Goal: Information Seeking & Learning: Learn about a topic

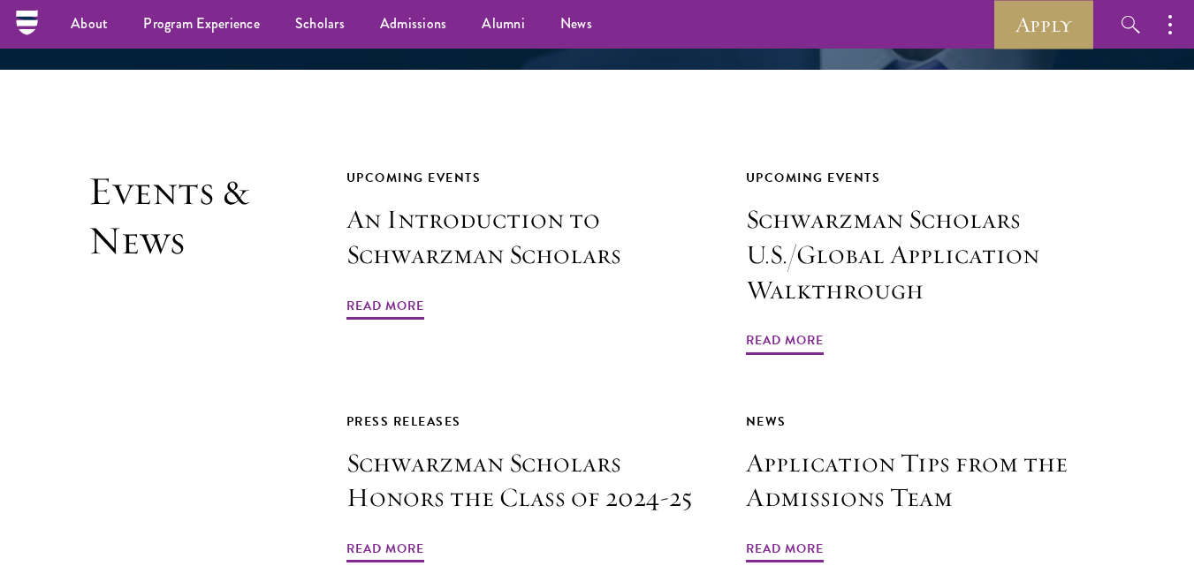
scroll to position [3925, 0]
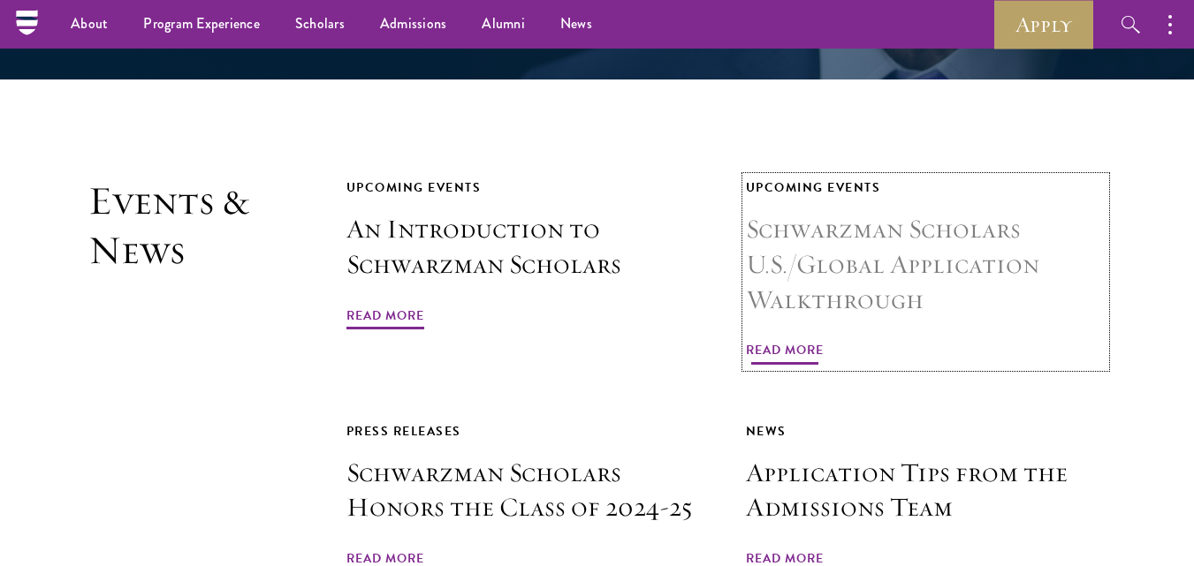
click at [795, 339] on span "Read More" at bounding box center [785, 352] width 78 height 27
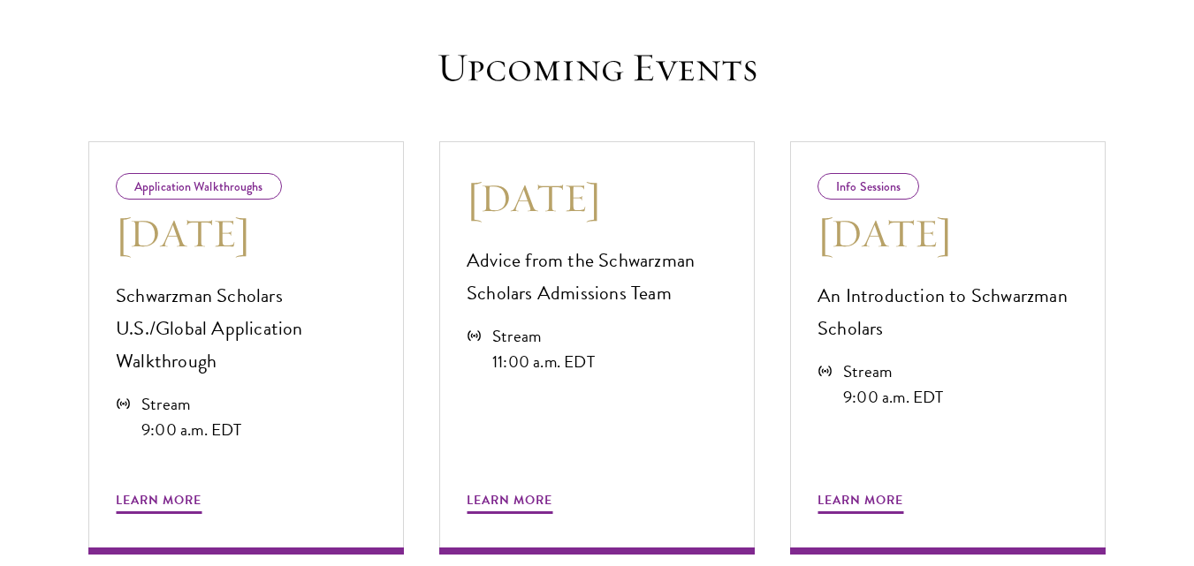
scroll to position [884, 0]
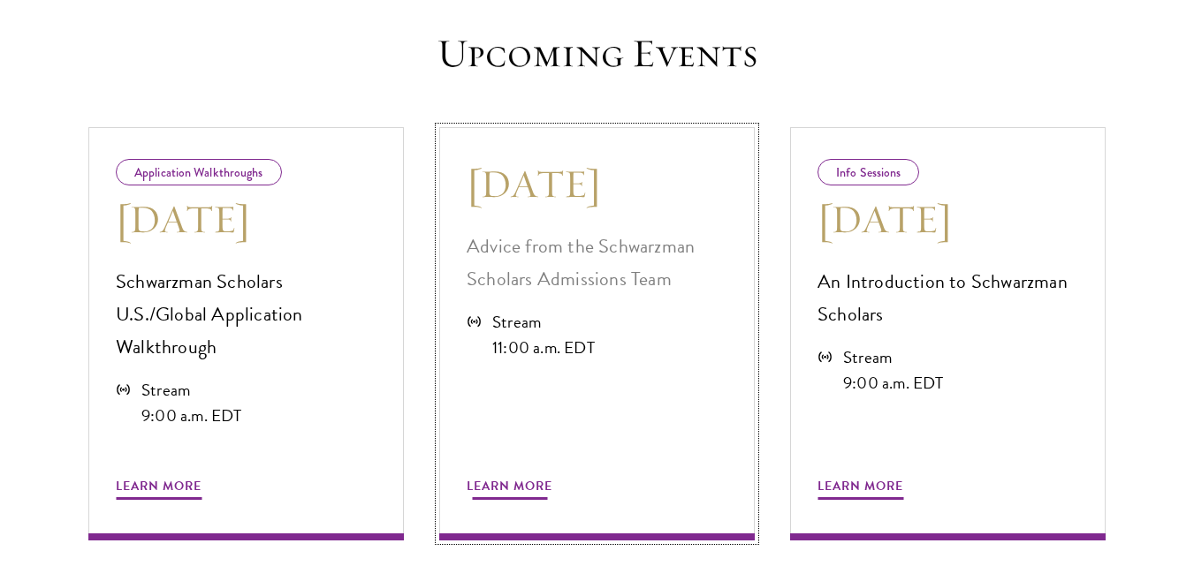
click at [508, 475] on span "Learn More" at bounding box center [510, 488] width 86 height 27
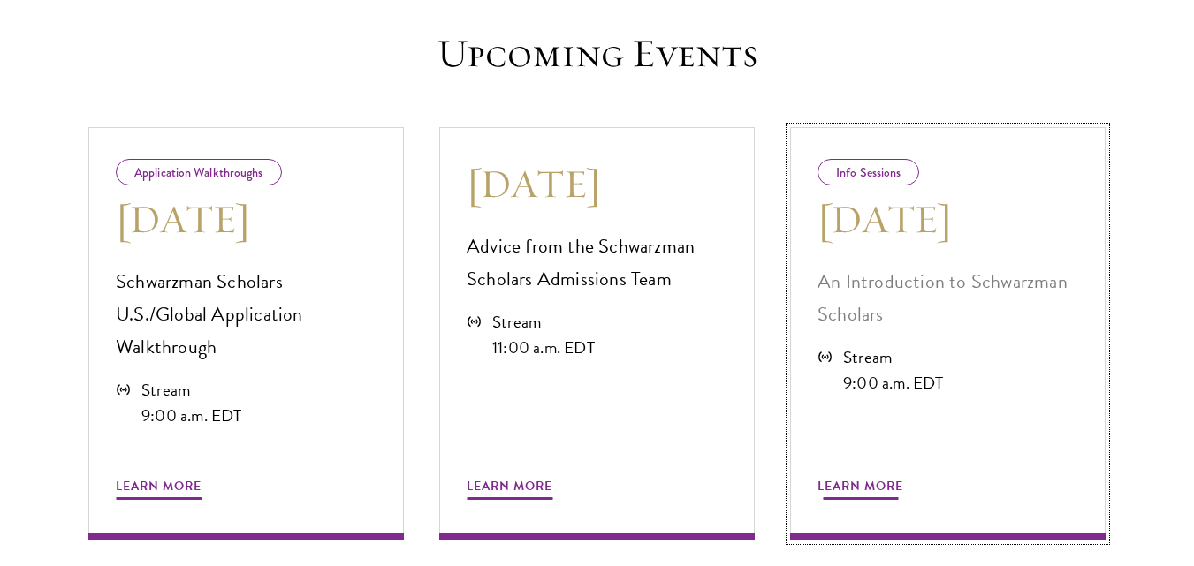
click at [864, 475] on span "Learn More" at bounding box center [860, 488] width 86 height 27
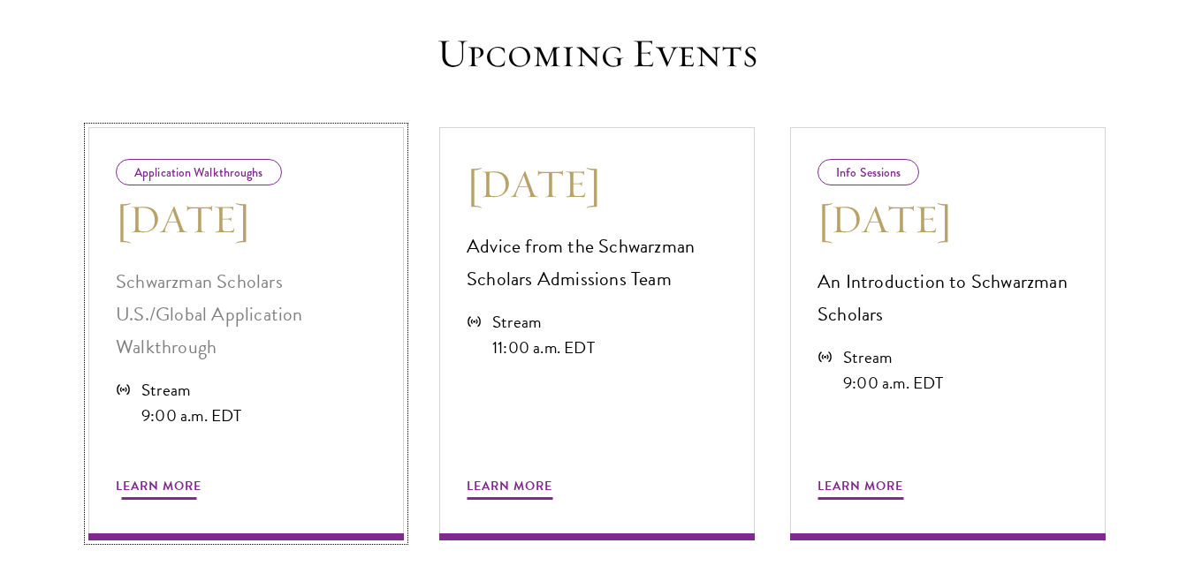
click at [220, 308] on p "Schwarzman Scholars U.S./Global Application Walkthrough" at bounding box center [246, 315] width 261 height 98
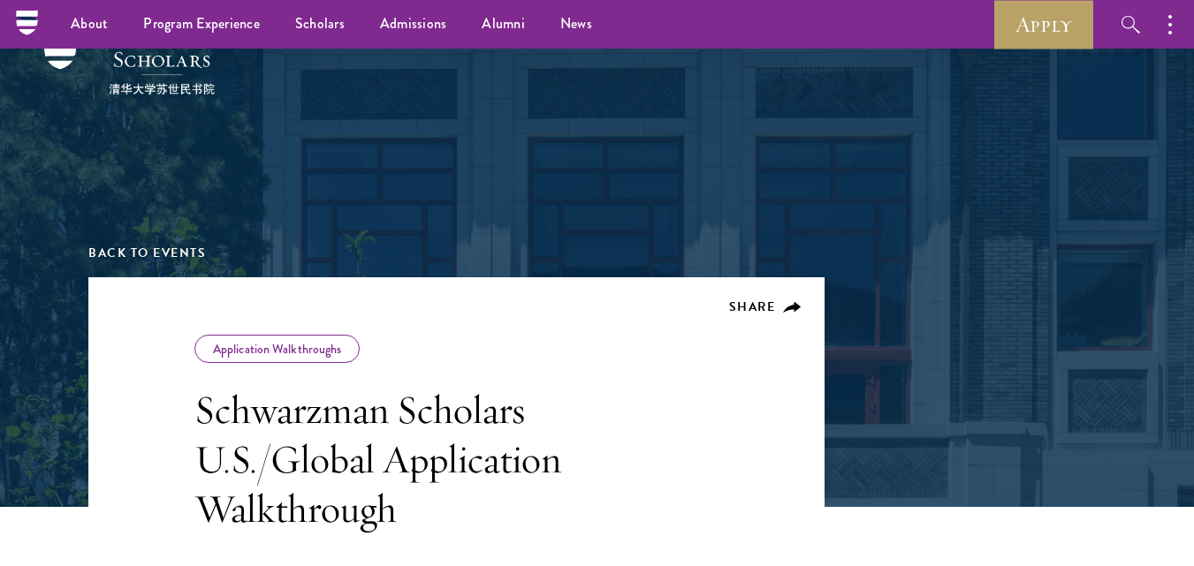
scroll to position [0, 0]
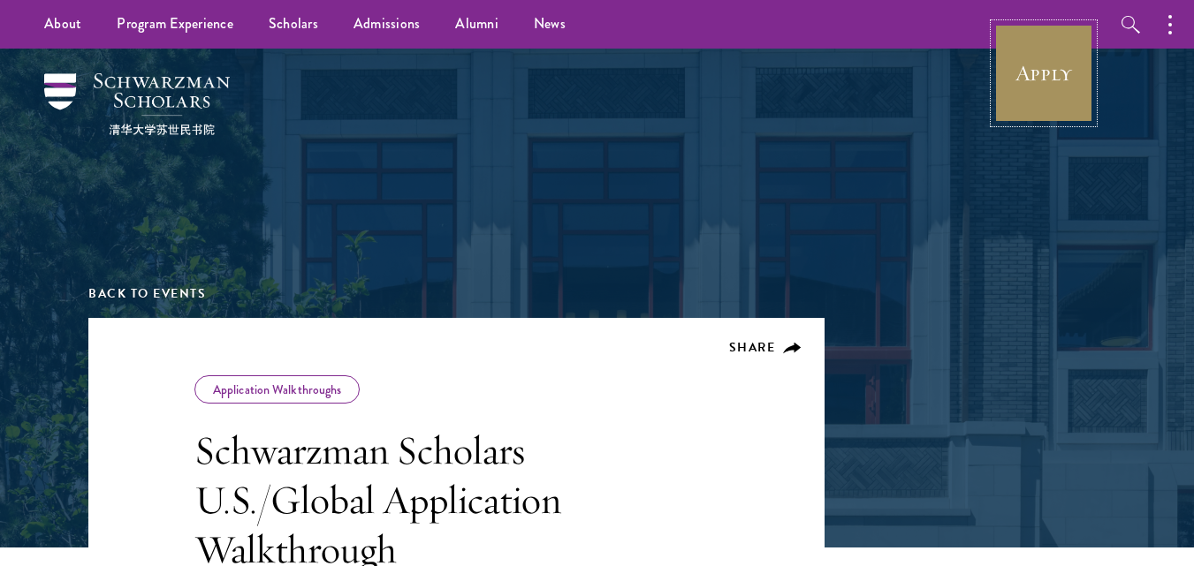
click at [1022, 82] on link "Apply" at bounding box center [1043, 73] width 99 height 99
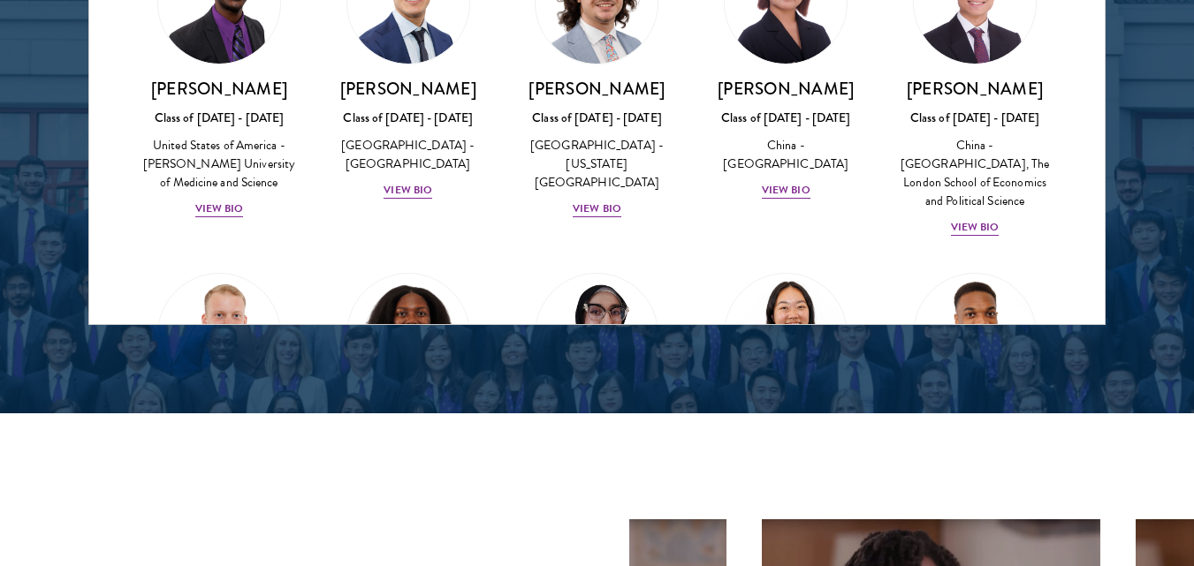
scroll to position [3122, 0]
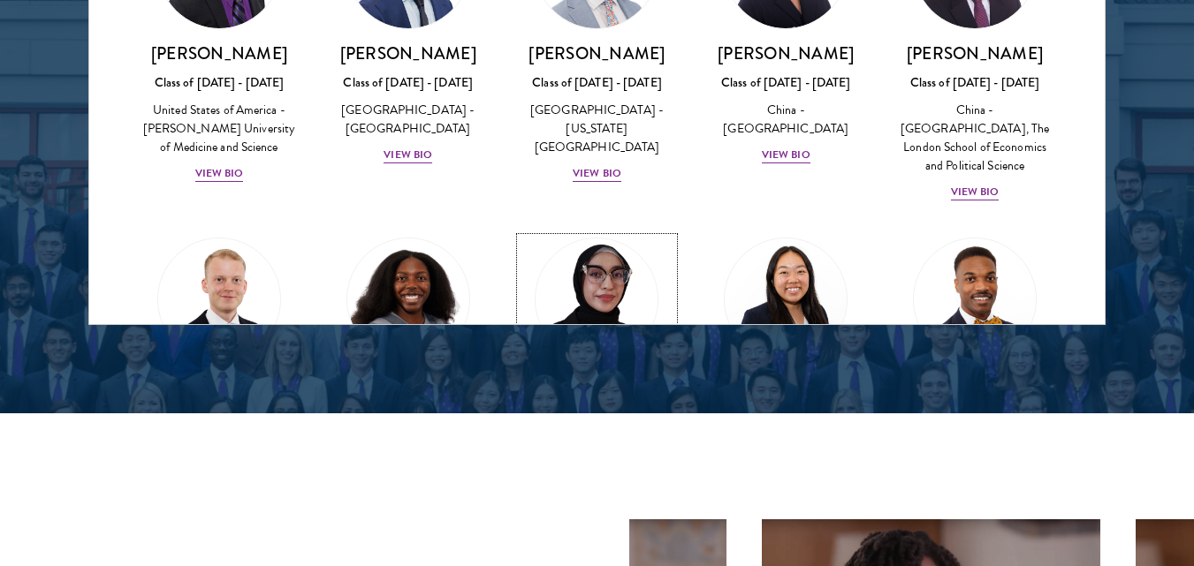
click at [596, 479] on div "View Bio" at bounding box center [597, 487] width 49 height 17
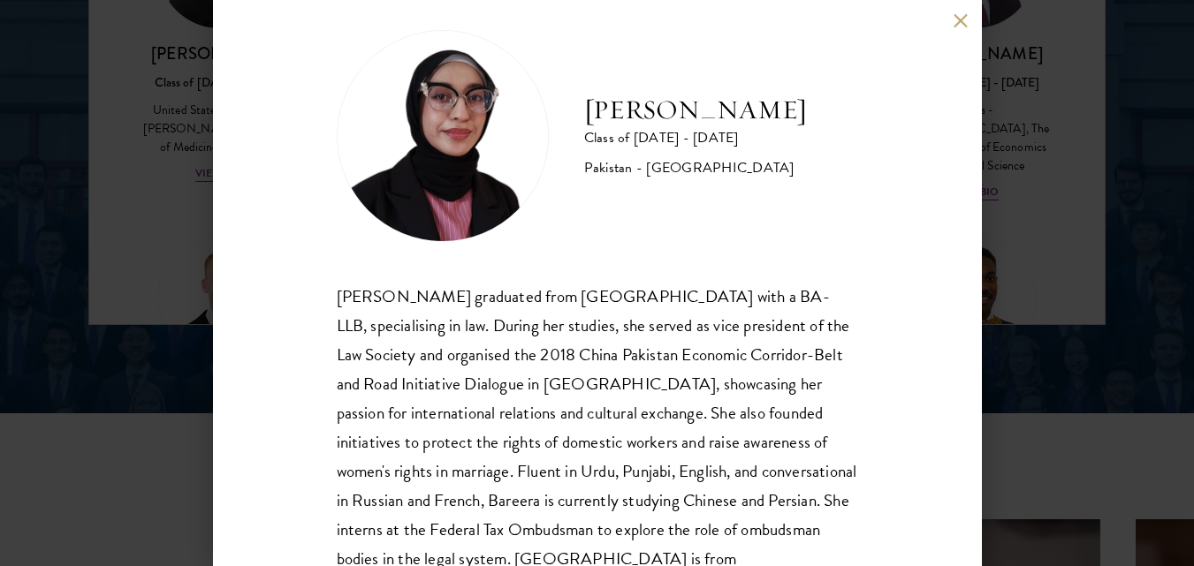
scroll to position [83, 0]
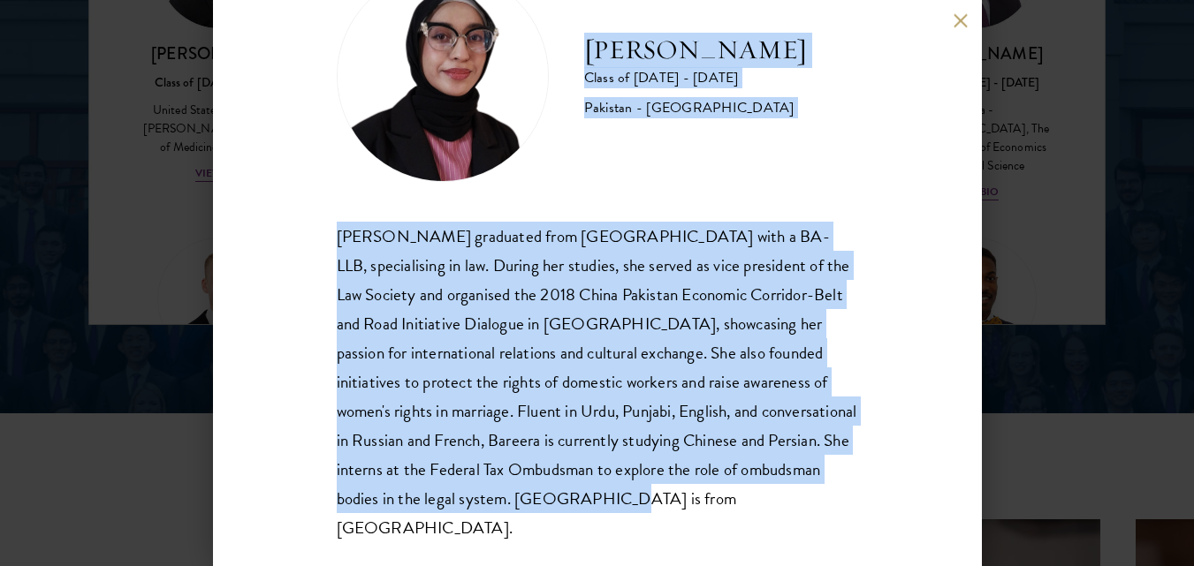
drag, startPoint x: 588, startPoint y: 45, endPoint x: 638, endPoint y: 500, distance: 457.7
click at [638, 500] on div "Bree Javed Class of 2025 - 2026 Pakistan - Bahria University Bareera Javed grad…" at bounding box center [597, 256] width 521 height 573
copy div "Bree Javed Class of 2025 - 2026 Pakistan - Bahria University Bareera Javed grad…"
click at [960, 22] on button at bounding box center [960, 20] width 15 height 15
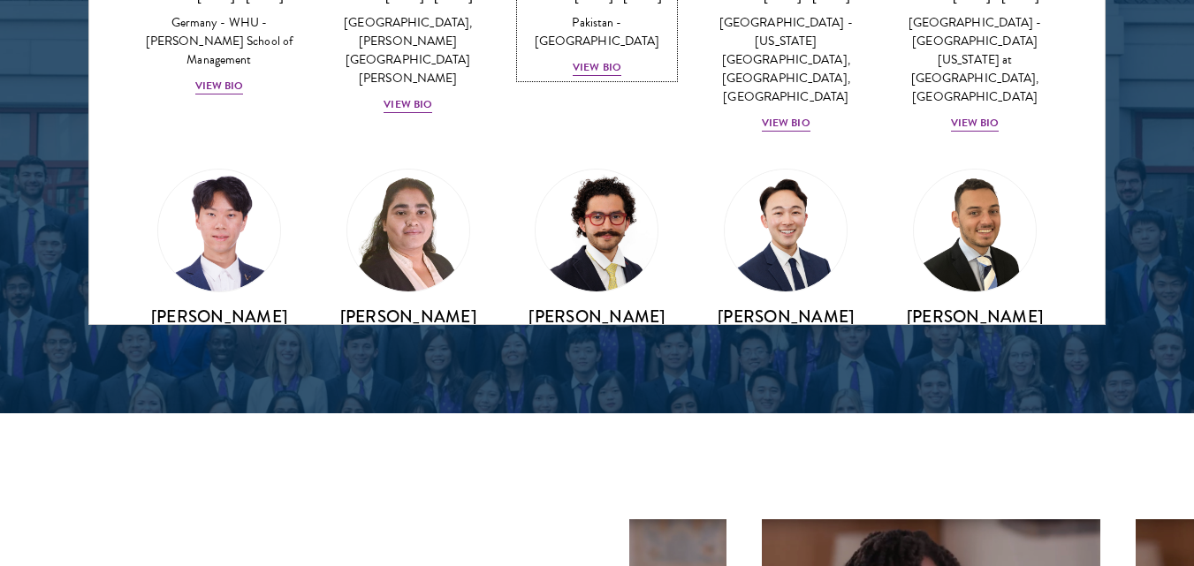
scroll to position [3525, 0]
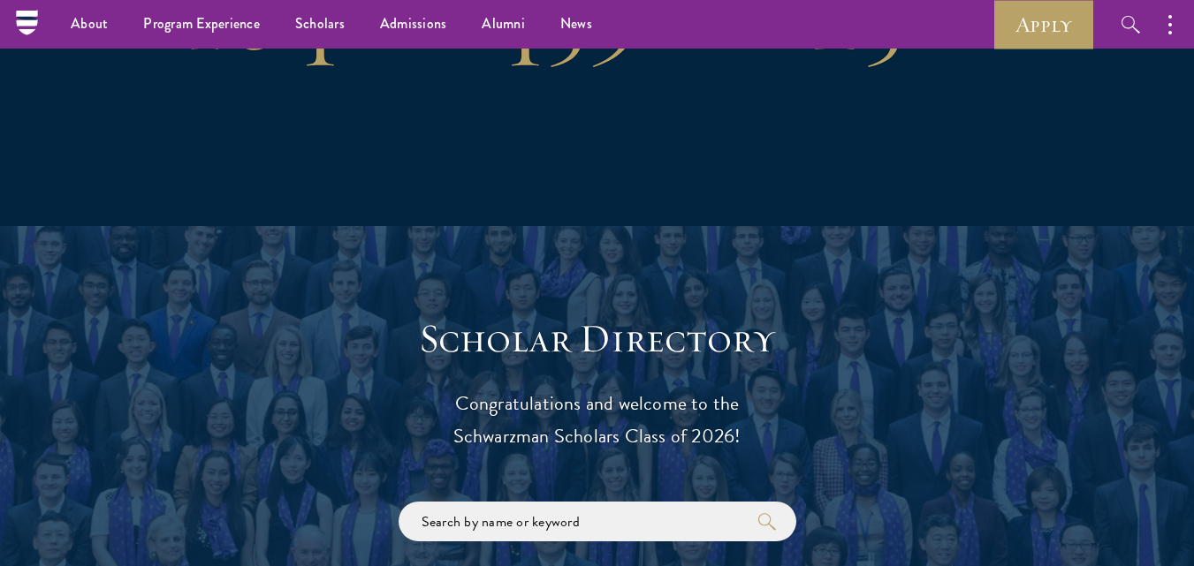
scroll to position [1617, 0]
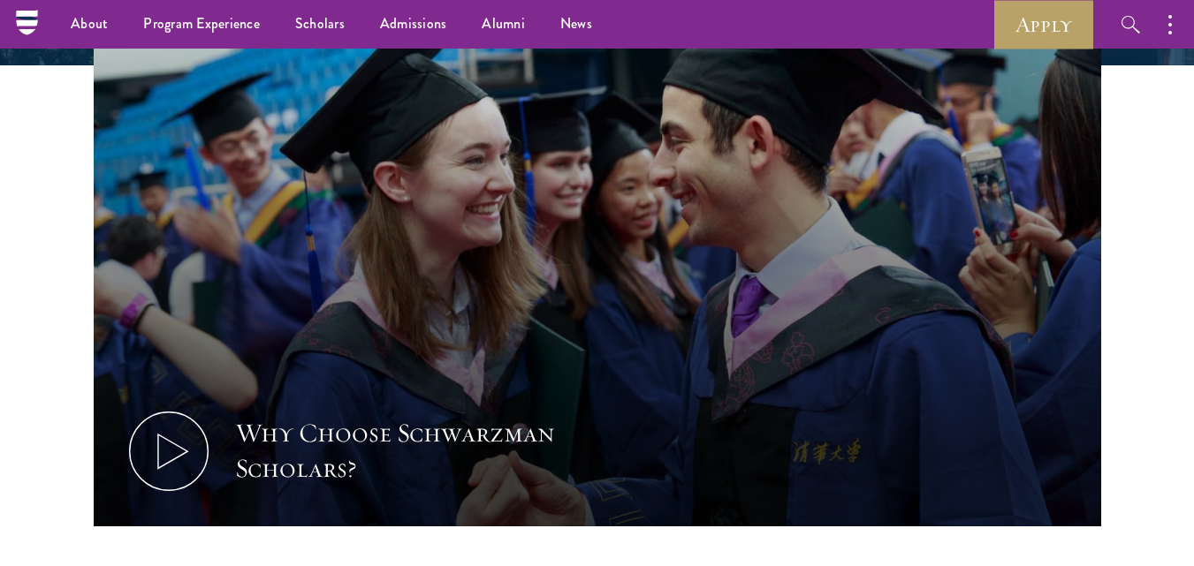
scroll to position [374, 0]
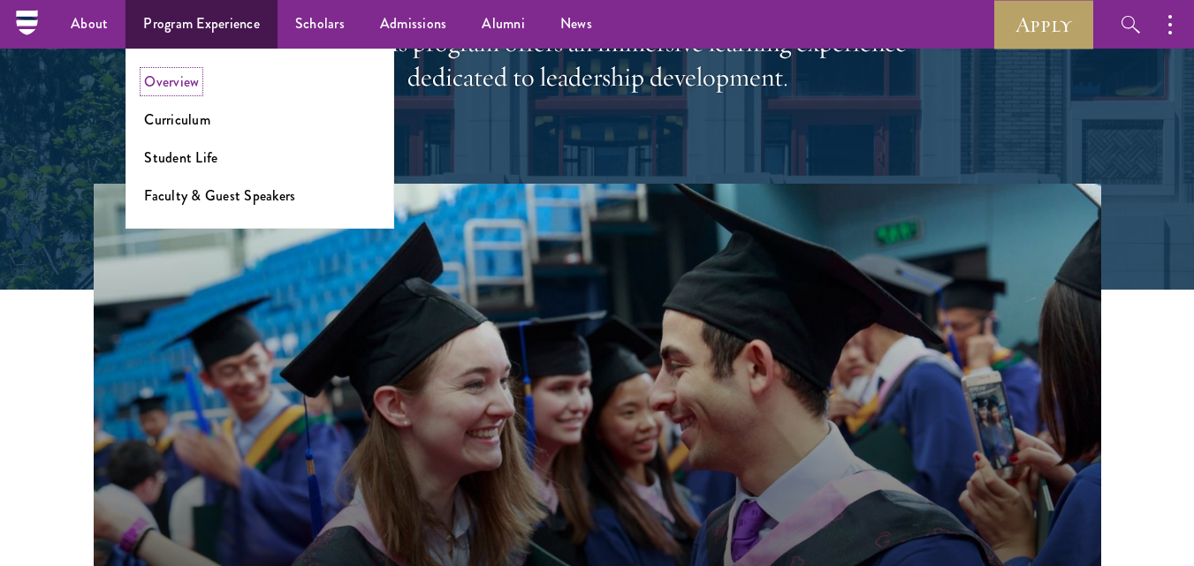
click at [186, 85] on link "Overview" at bounding box center [171, 82] width 55 height 20
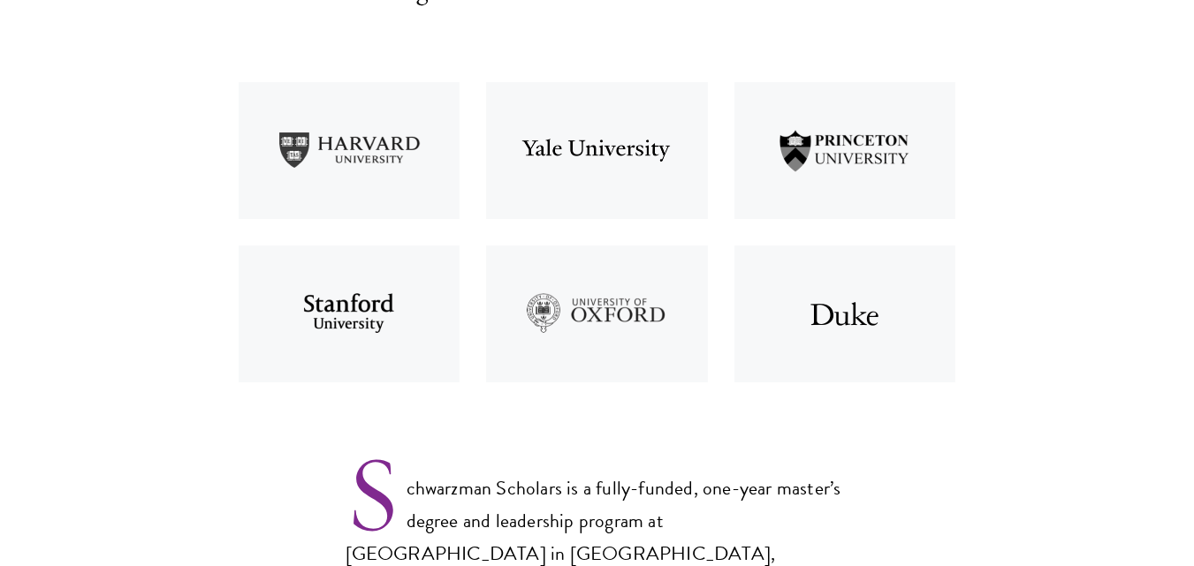
scroll to position [1124, 0]
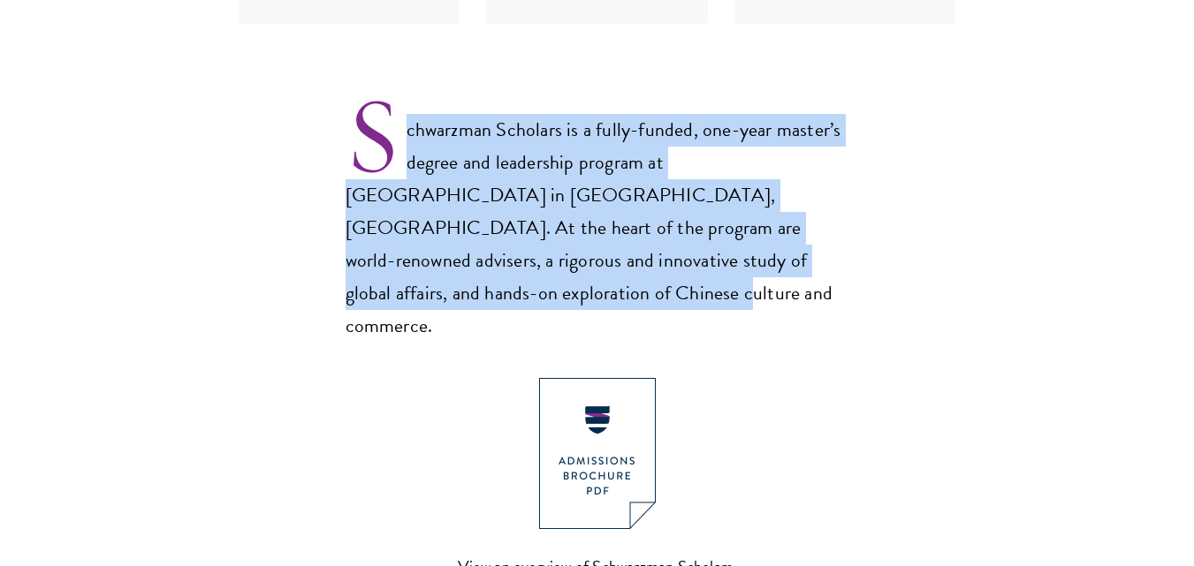
drag, startPoint x: 406, startPoint y: 128, endPoint x: 781, endPoint y: 264, distance: 399.4
click at [781, 264] on p "Schwarzman Scholars is a fully-funded, one-year master’s degree and leadership …" at bounding box center [597, 214] width 504 height 258
copy p "chwarzman Scholars is a fully-funded, one-year master’s degree and leadership p…"
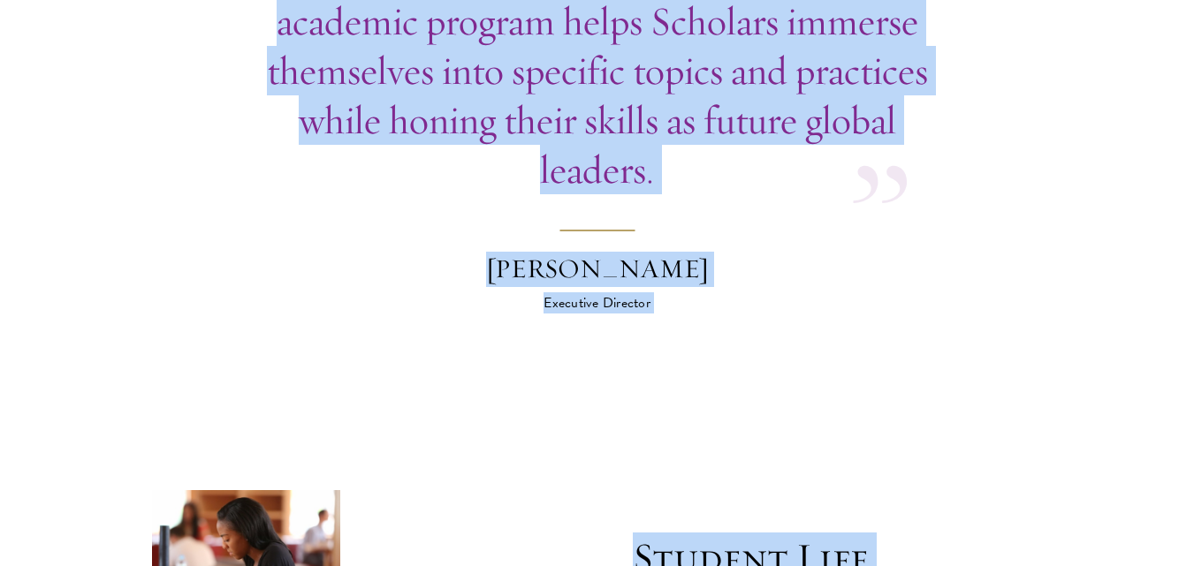
scroll to position [5442, 0]
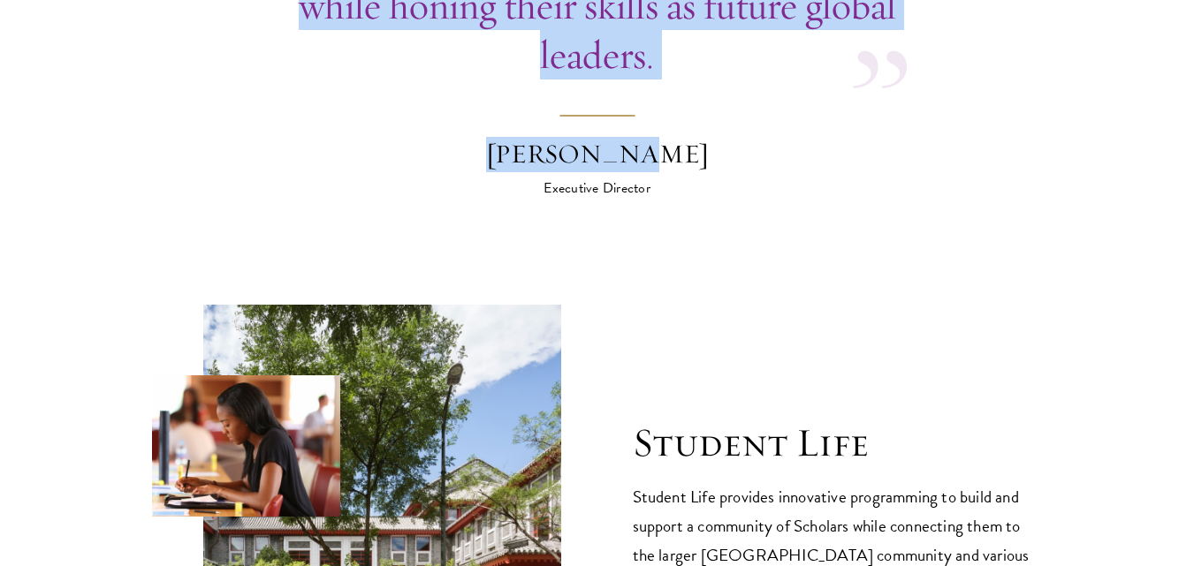
drag, startPoint x: 707, startPoint y: 339, endPoint x: 659, endPoint y: 96, distance: 247.6
copy div "Core Curriculum The core curriculum equips Scholars with the knowledge they nee…"
